Goal: Transaction & Acquisition: Purchase product/service

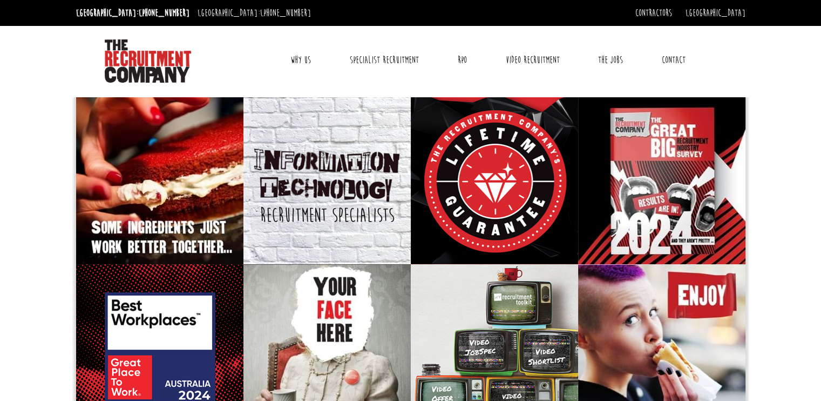
click at [309, 57] on link "Why Us" at bounding box center [300, 59] width 37 height 27
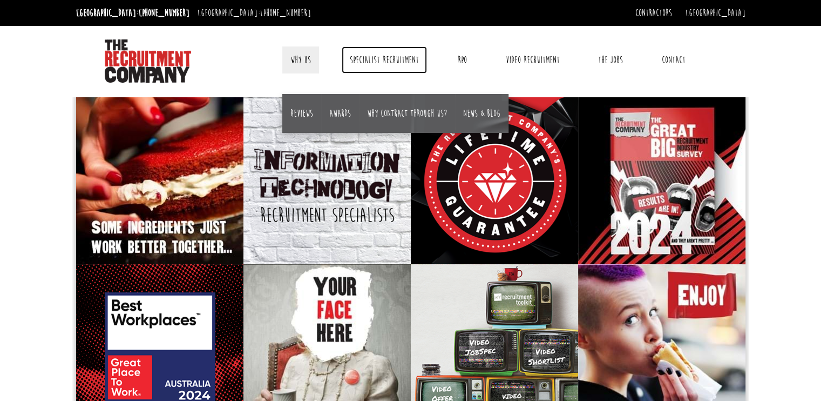
click at [388, 65] on link "Specialist Recruitment" at bounding box center [384, 59] width 85 height 27
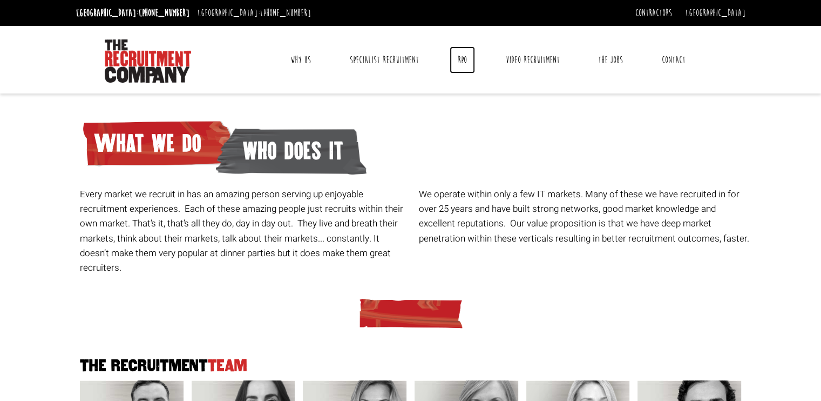
click at [466, 58] on link "RPO" at bounding box center [462, 59] width 25 height 27
click at [616, 69] on link "The Jobs" at bounding box center [610, 59] width 41 height 27
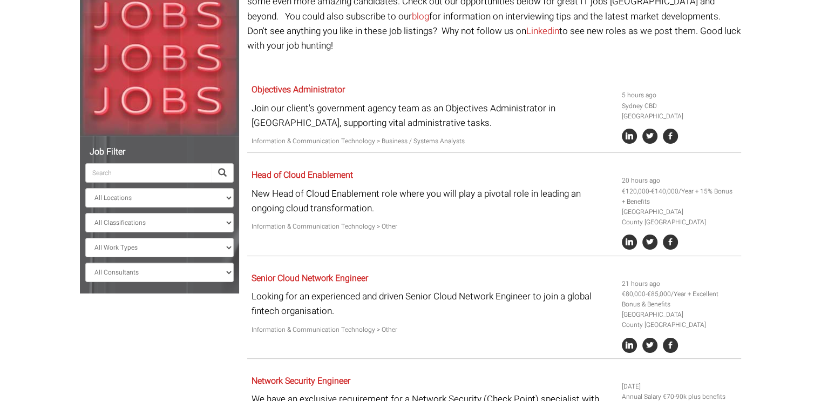
scroll to position [140, 0]
click at [148, 200] on select "All Locations Sydney Melbourne Ireland Sydney CBD Parramatta Circular Quay Nort…" at bounding box center [159, 196] width 148 height 19
click at [85, 187] on select "All Locations Sydney Melbourne Ireland Sydney CBD Parramatta Circular Quay Nort…" at bounding box center [159, 196] width 148 height 19
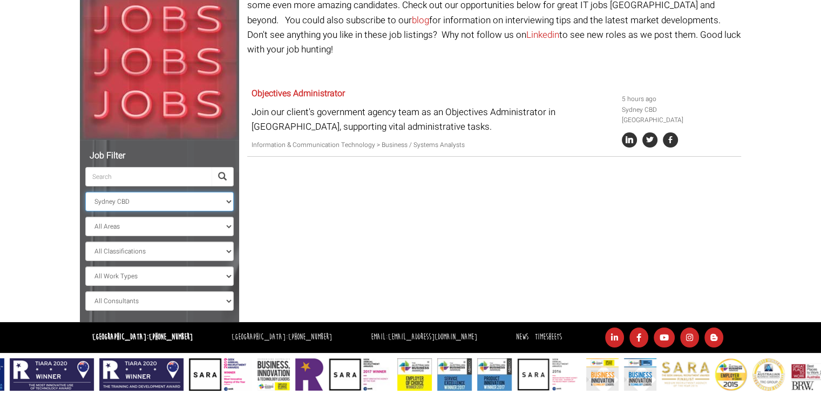
scroll to position [56, 0]
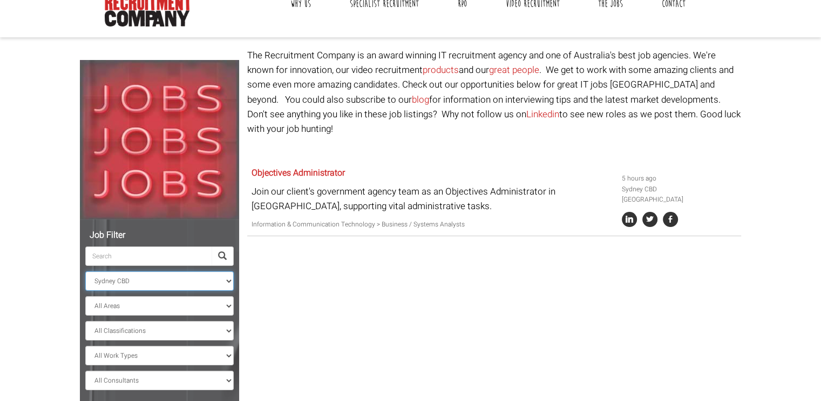
click at [181, 281] on select "All Locations Sydney Melbourne Ireland Sydney CBD Parramatta Circular Quay Nort…" at bounding box center [159, 280] width 148 height 19
select select "[GEOGRAPHIC_DATA]"
click at [85, 271] on select "All Locations Sydney Melbourne Ireland Sydney CBD Parramatta Circular Quay Nort…" at bounding box center [159, 280] width 148 height 19
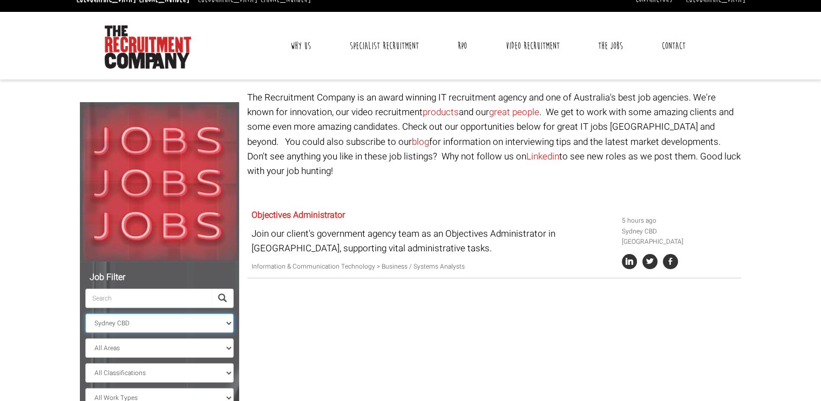
scroll to position [13, 0]
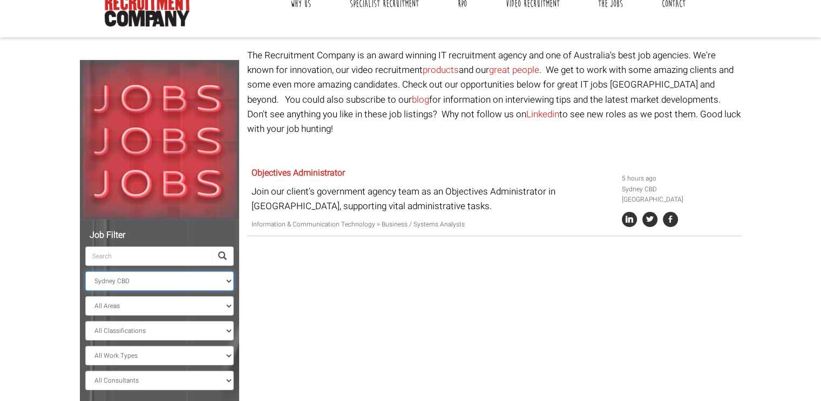
scroll to position [136, 0]
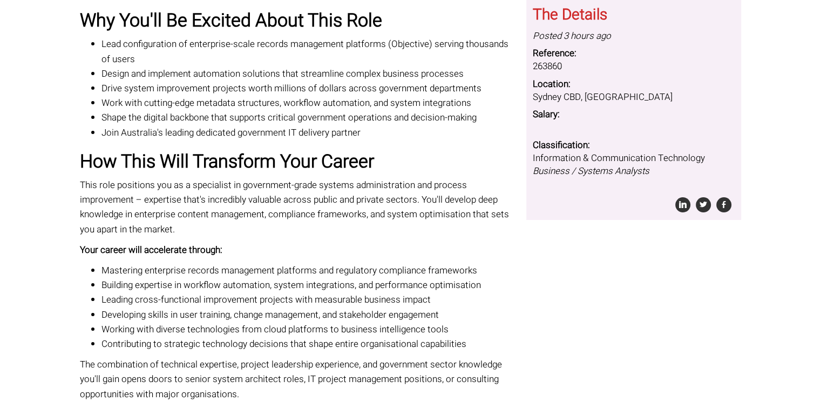
scroll to position [143, 0]
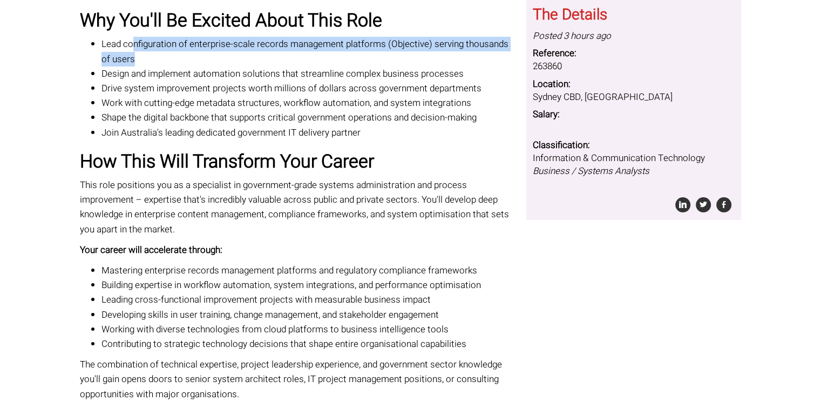
drag, startPoint x: 132, startPoint y: 43, endPoint x: 131, endPoint y: 57, distance: 14.6
click at [131, 57] on li "Lead configuration of enterprise-scale records management platforms (Objective)…" at bounding box center [310, 51] width 417 height 29
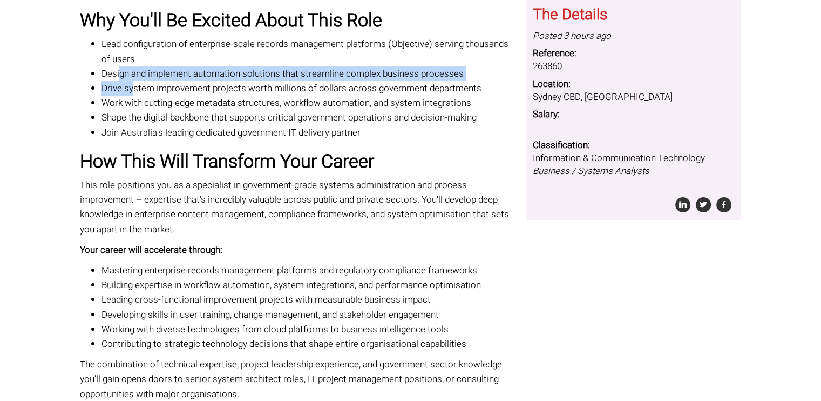
drag, startPoint x: 120, startPoint y: 72, endPoint x: 133, endPoint y: 94, distance: 26.1
click at [133, 94] on ul "Lead configuration of enterprise-scale records management platforms (Objective)…" at bounding box center [299, 88] width 438 height 103
click at [133, 94] on li "Drive system improvement projects worth millions of dollars across government d…" at bounding box center [310, 88] width 417 height 15
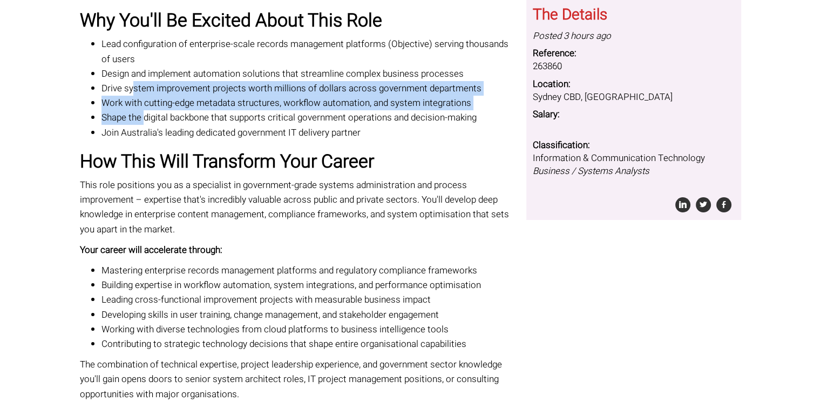
drag, startPoint x: 133, startPoint y: 94, endPoint x: 143, endPoint y: 117, distance: 24.7
click at [143, 117] on ul "Lead configuration of enterprise-scale records management platforms (Objective)…" at bounding box center [299, 88] width 438 height 103
click at [143, 117] on li "Shape the digital backbone that supports critical government operations and dec…" at bounding box center [310, 117] width 417 height 15
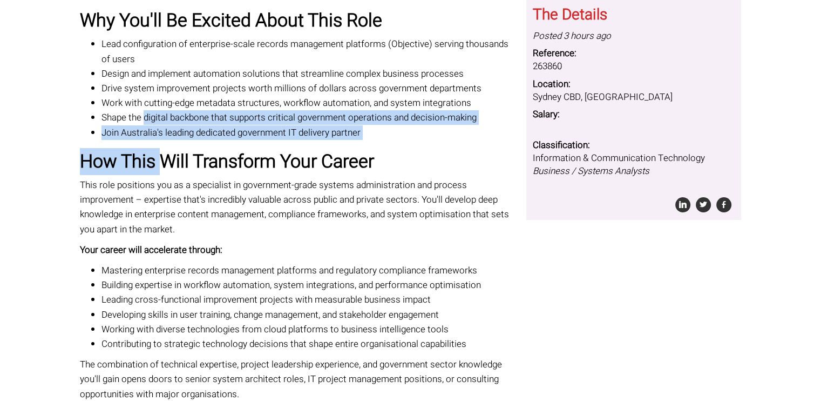
drag, startPoint x: 143, startPoint y: 117, endPoint x: 166, endPoint y: 151, distance: 41.5
click at [166, 152] on h2 "How This Will Transform Your Career" at bounding box center [299, 162] width 438 height 20
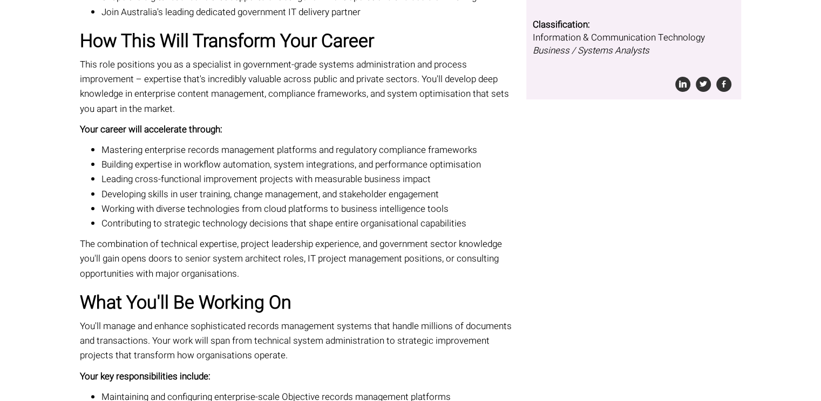
scroll to position [281, 0]
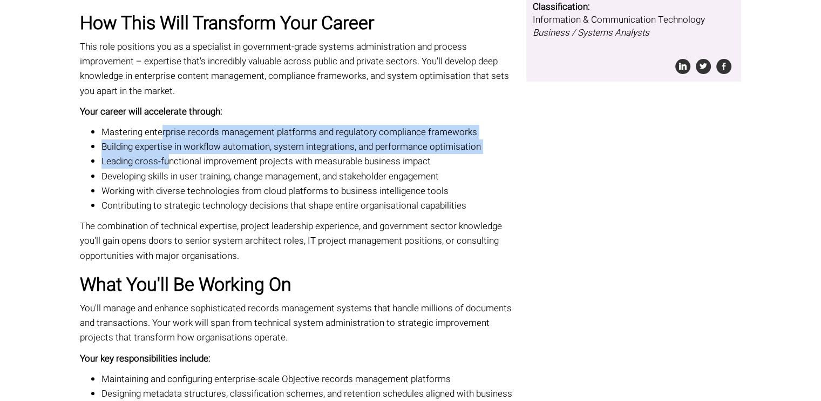
drag, startPoint x: 160, startPoint y: 127, endPoint x: 171, endPoint y: 154, distance: 28.9
click at [171, 154] on ul "Mastering enterprise records management platforms and regulatory compliance fra…" at bounding box center [299, 169] width 438 height 88
click at [171, 154] on li "Leading cross-functional improvement projects with measurable business impact" at bounding box center [310, 161] width 417 height 15
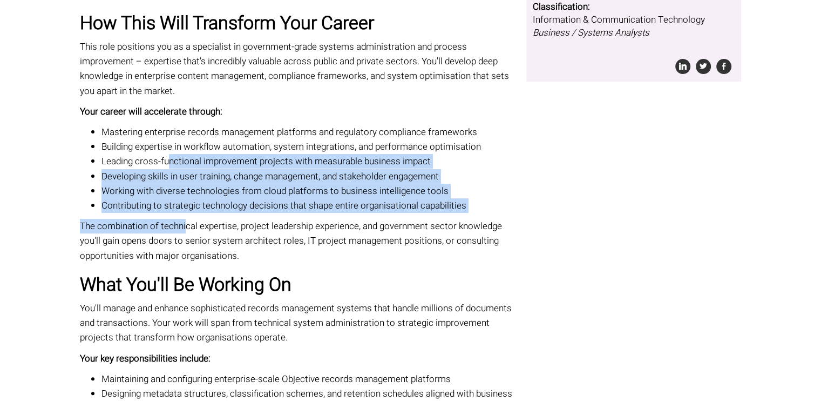
drag, startPoint x: 171, startPoint y: 154, endPoint x: 185, endPoint y: 217, distance: 63.8
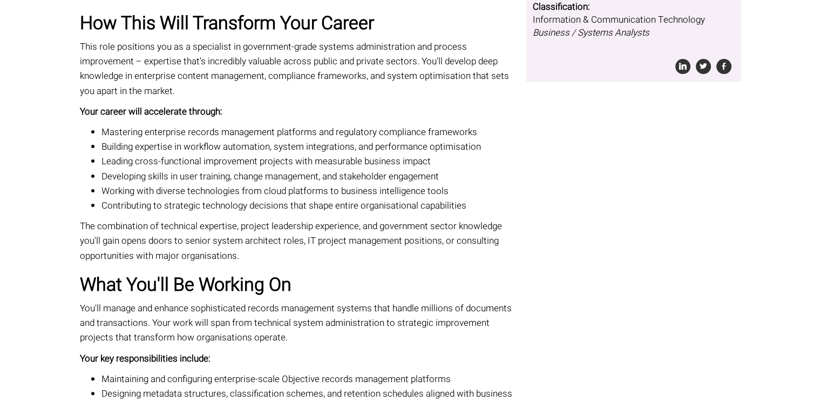
scroll to position [430, 0]
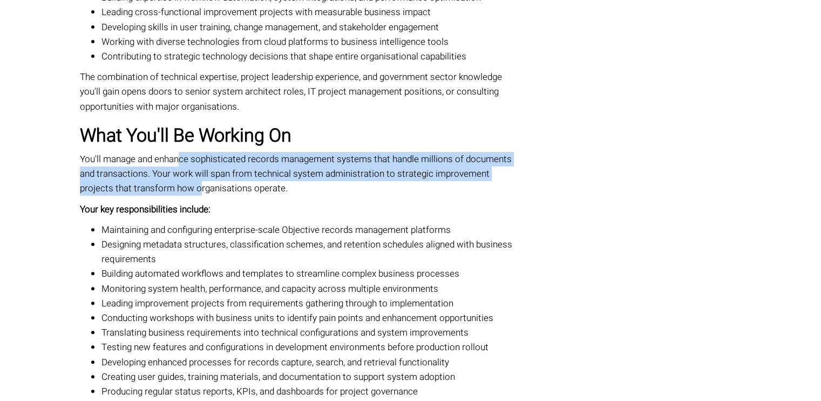
drag, startPoint x: 182, startPoint y: 156, endPoint x: 201, endPoint y: 192, distance: 41.0
click at [201, 192] on p "You'll manage and enhance sophisticated records management systems that handle …" at bounding box center [299, 174] width 438 height 44
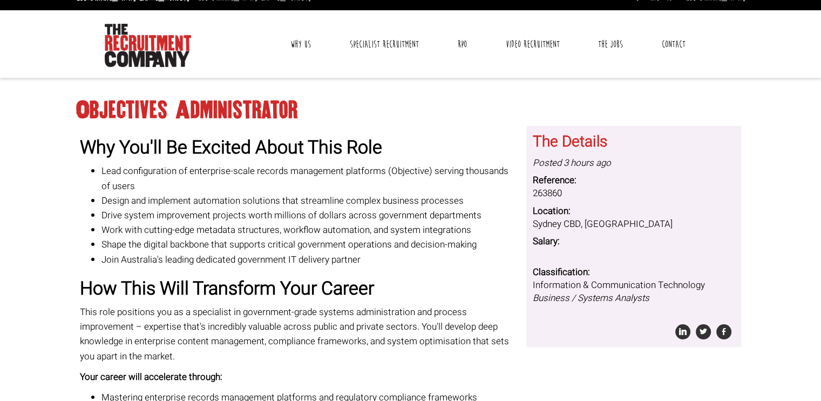
scroll to position [0, 0]
